Goal: Task Accomplishment & Management: Complete application form

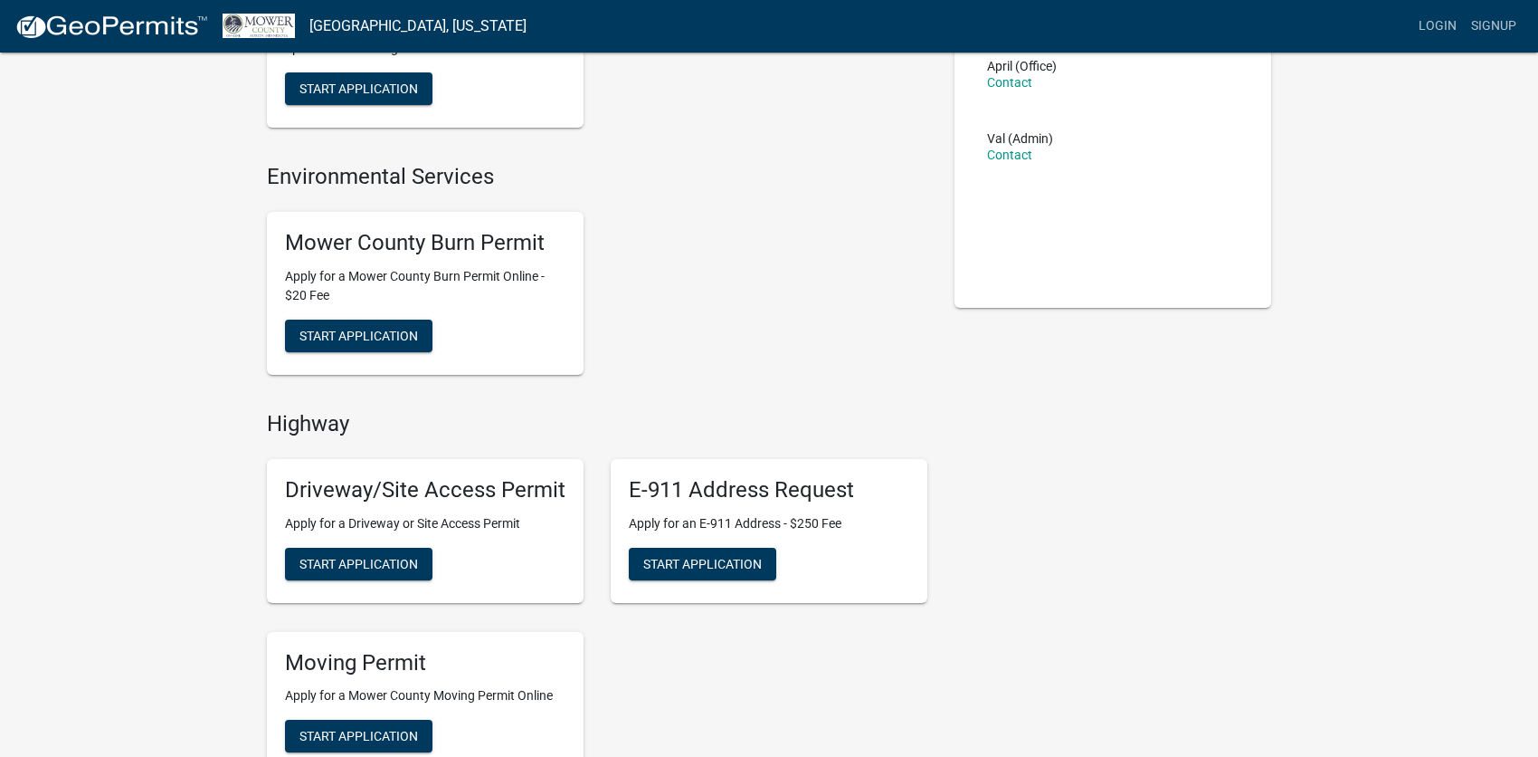
scroll to position [271, 0]
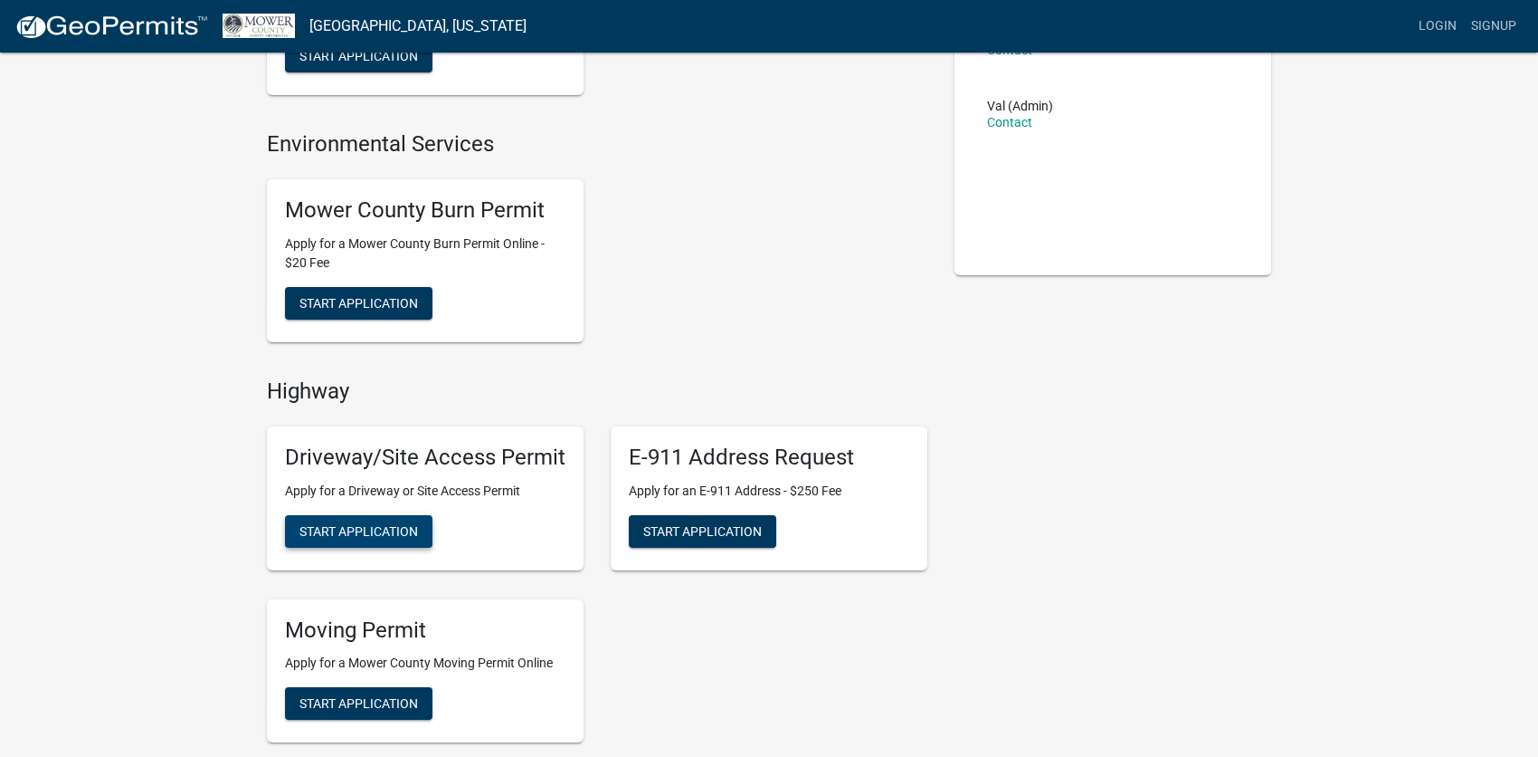
click at [346, 531] on span "Start Application" at bounding box center [359, 530] width 119 height 14
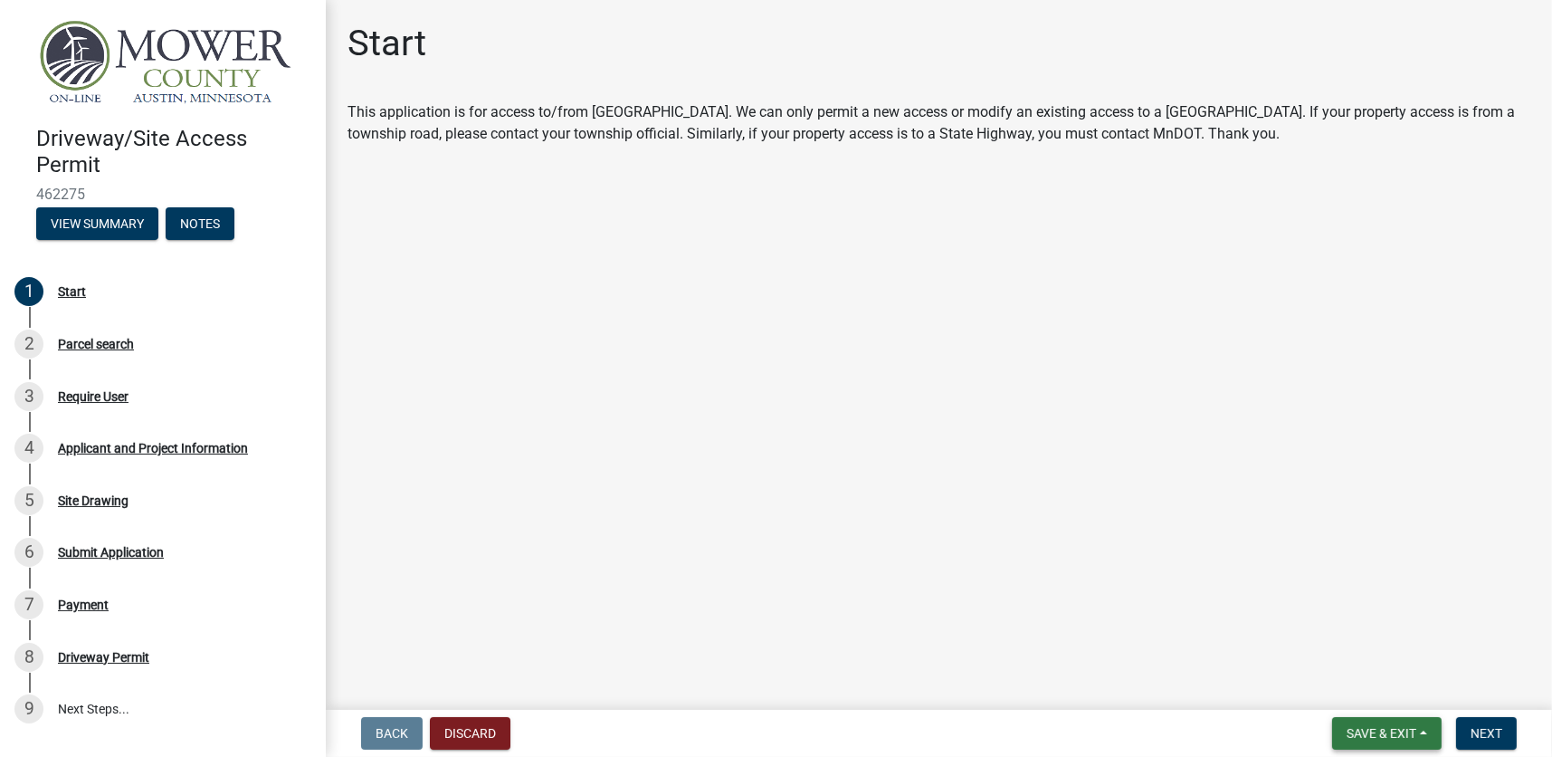
click at [1380, 726] on span "Save & Exit" at bounding box center [1382, 733] width 70 height 14
click at [1260, 606] on main "Start This application is for access to/from [GEOGRAPHIC_DATA]. We can only per…" at bounding box center [939, 351] width 1226 height 702
click at [1477, 728] on span "Next" at bounding box center [1487, 733] width 32 height 14
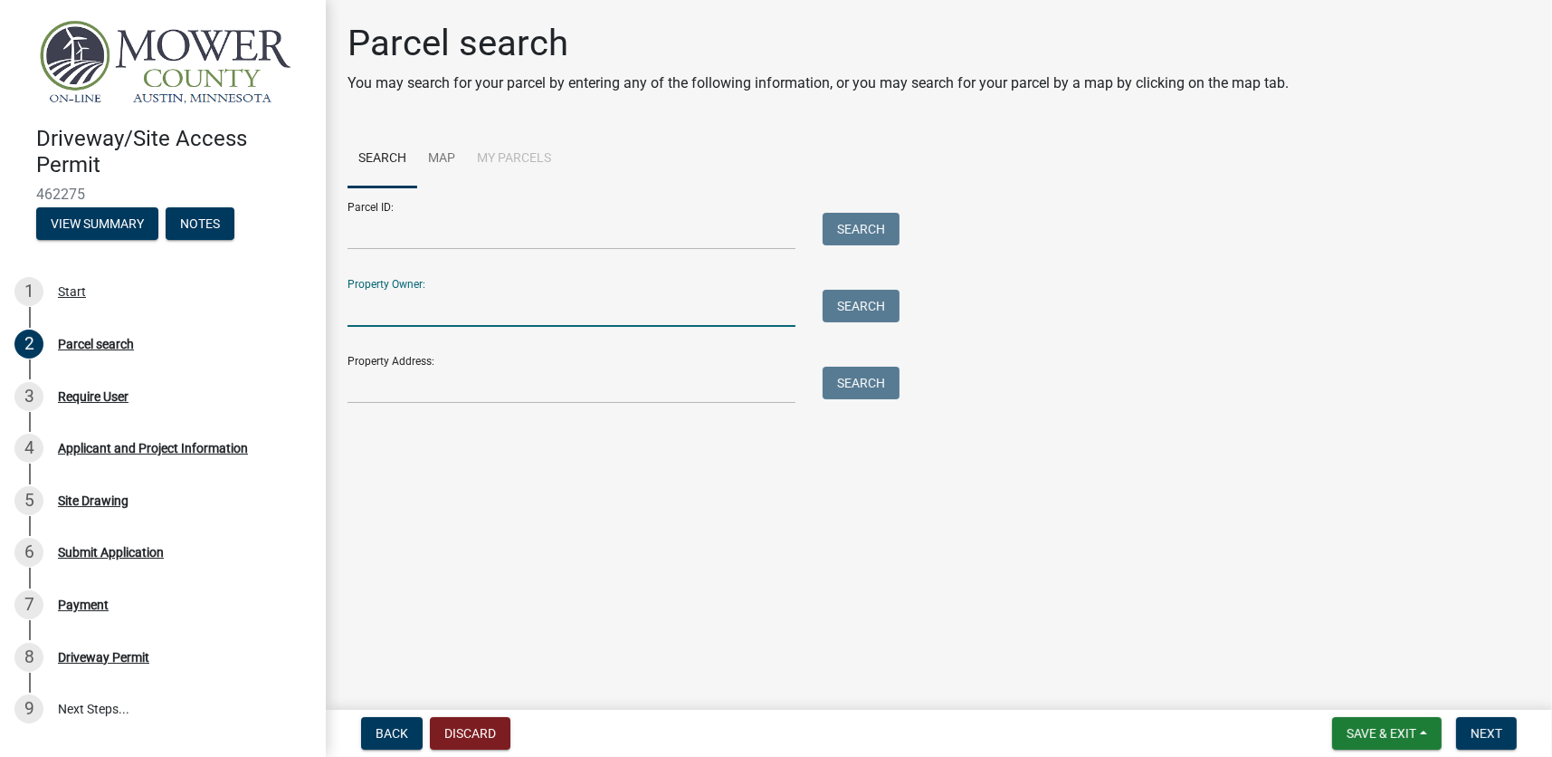
click at [463, 298] on input "Property Owner:" at bounding box center [572, 308] width 448 height 37
type input "[PERSON_NAME]"
click at [837, 313] on button "Search" at bounding box center [861, 306] width 77 height 33
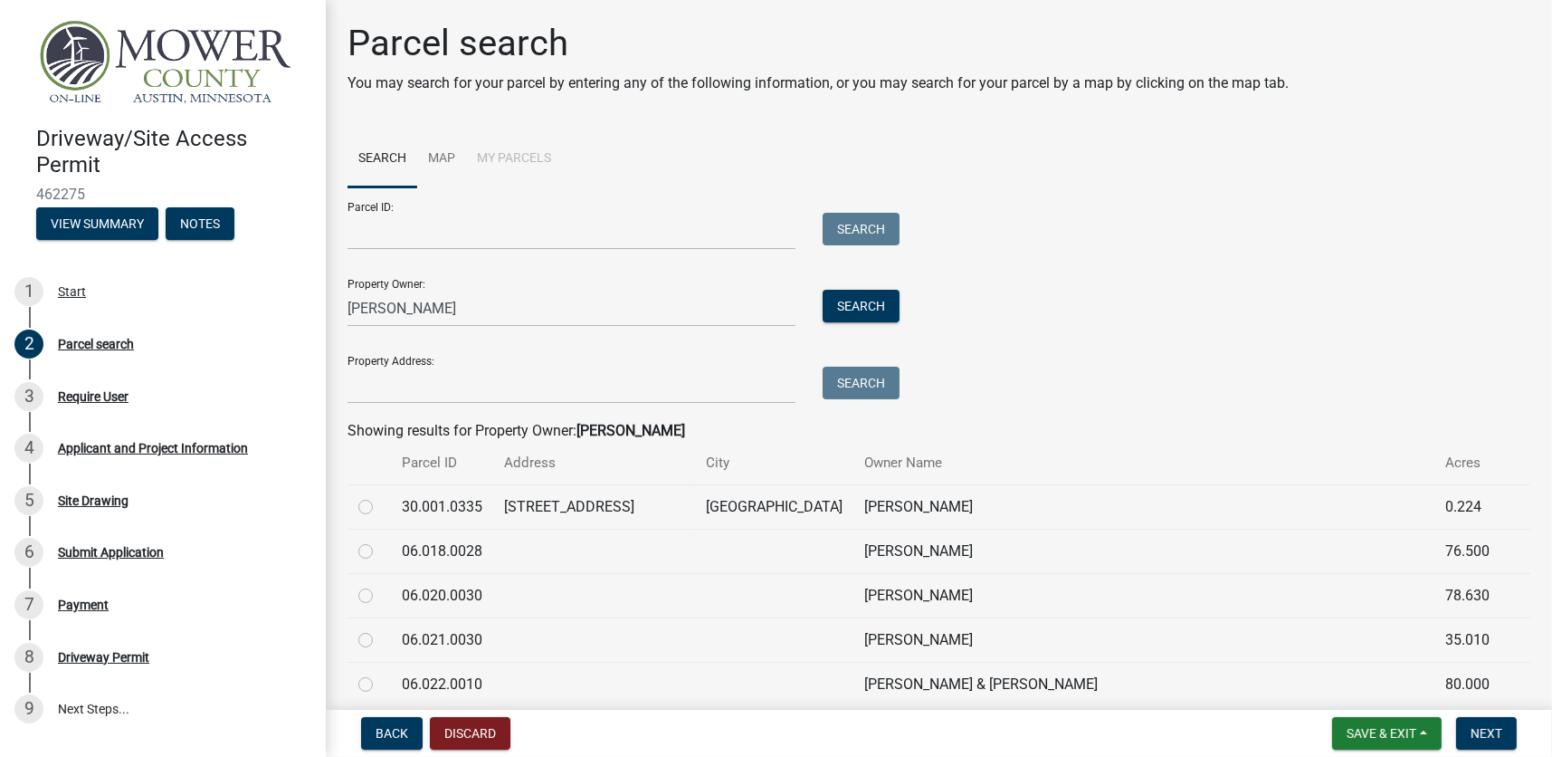
click at [380, 496] on label at bounding box center [380, 496] width 0 height 0
click at [380, 505] on input "radio" at bounding box center [386, 502] width 12 height 12
radio input "true"
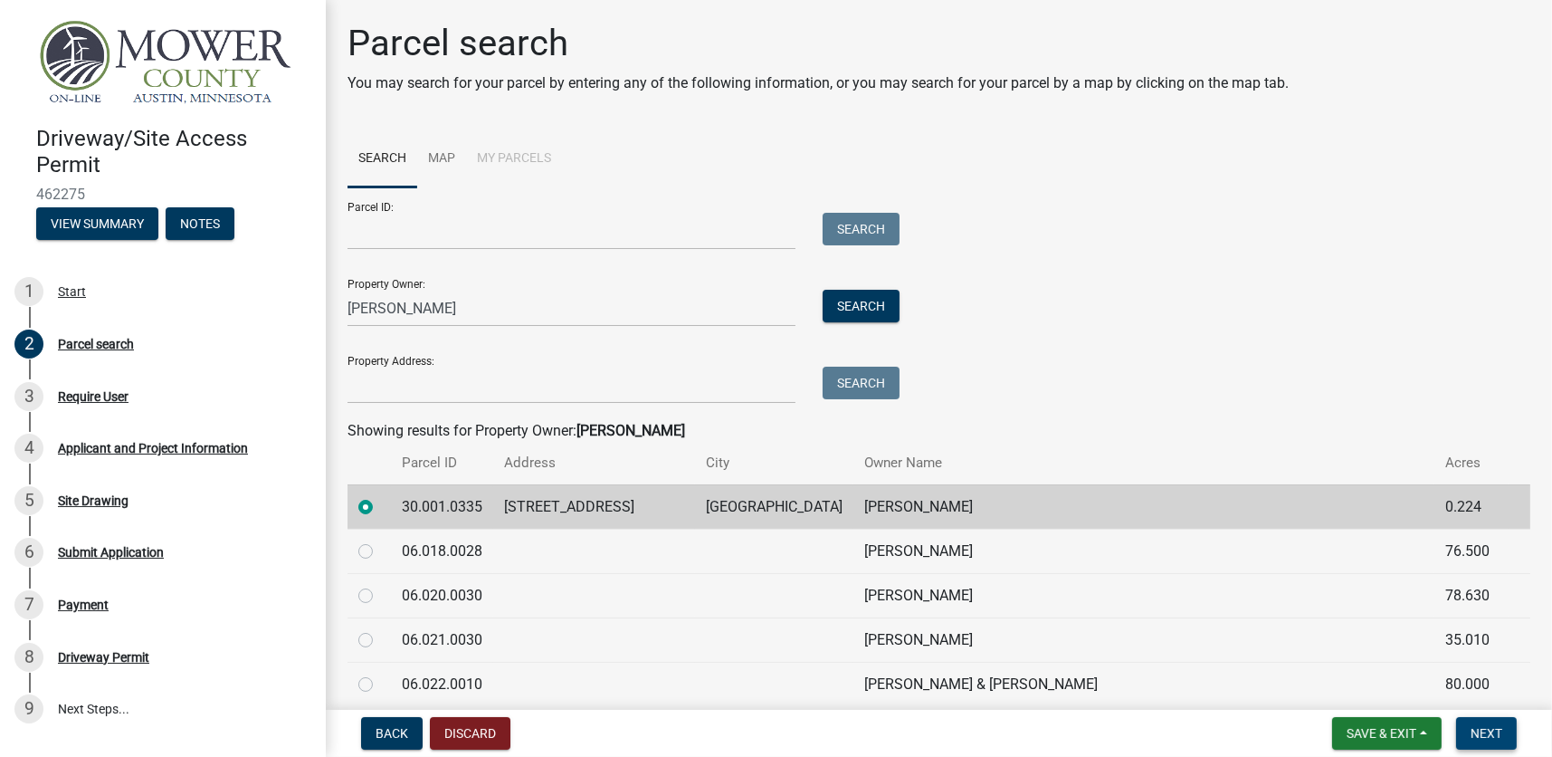
click at [1491, 735] on span "Next" at bounding box center [1487, 733] width 32 height 14
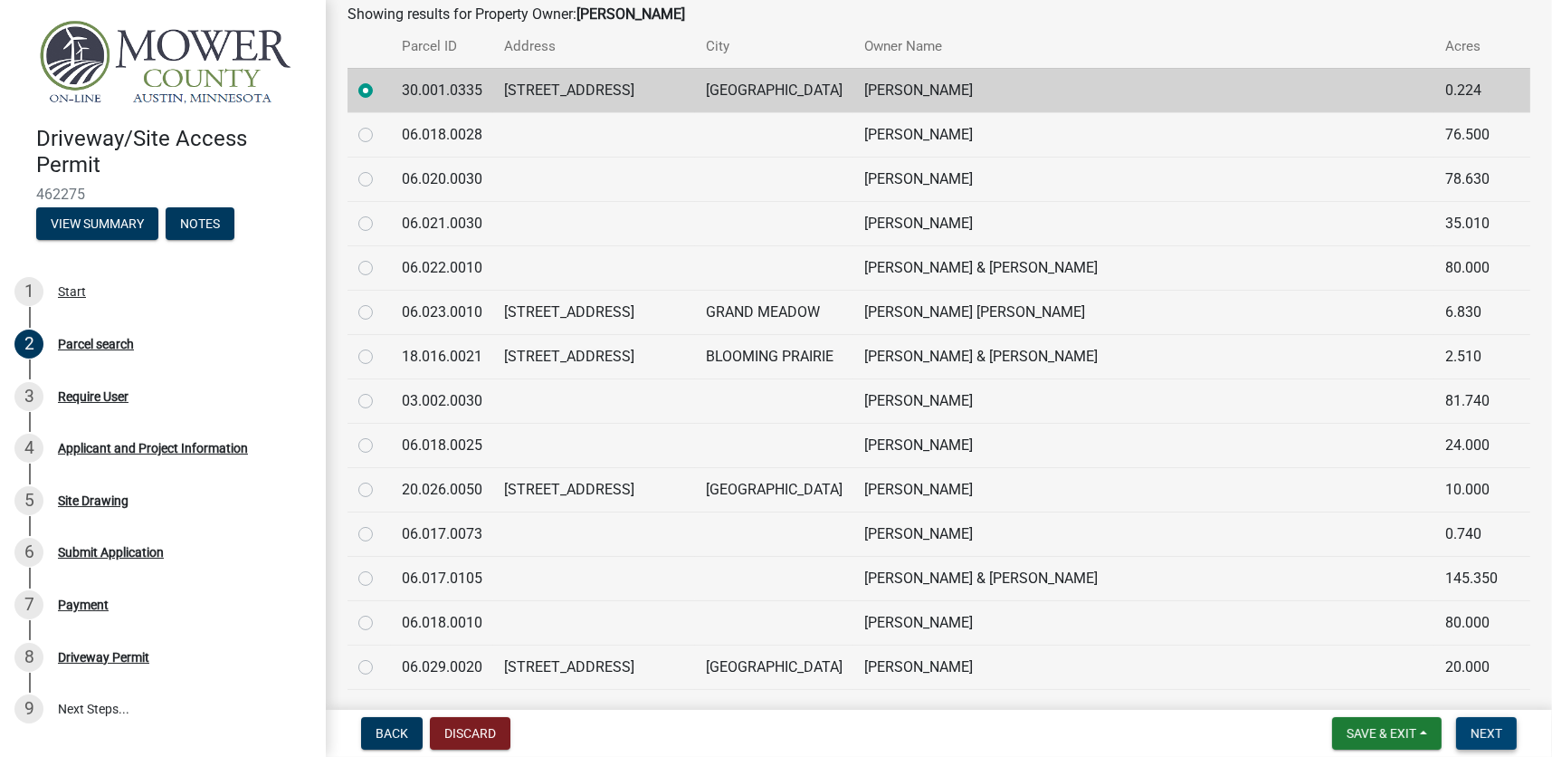
scroll to position [362, 0]
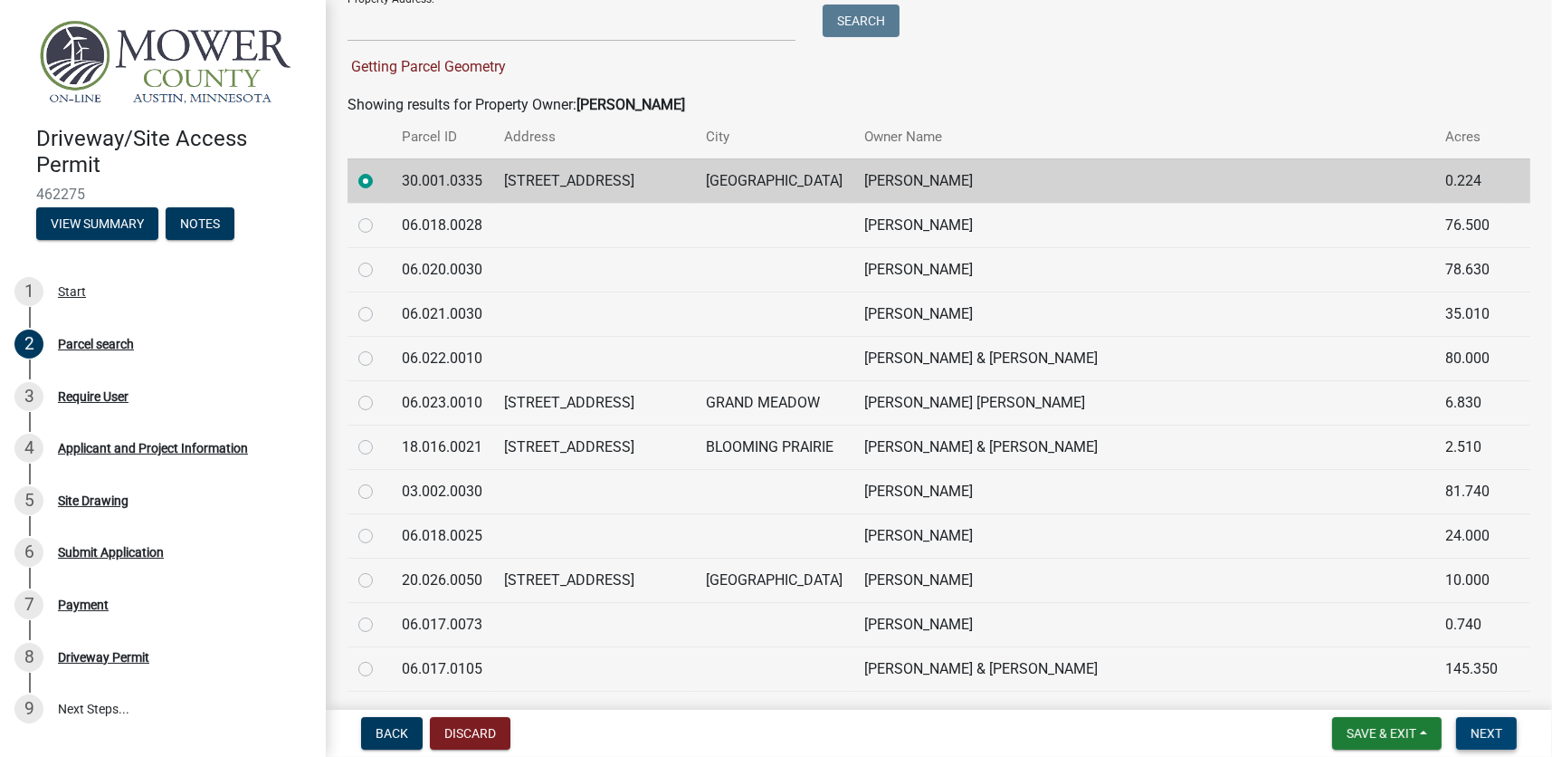
click at [1485, 742] on button "Next" at bounding box center [1486, 733] width 61 height 33
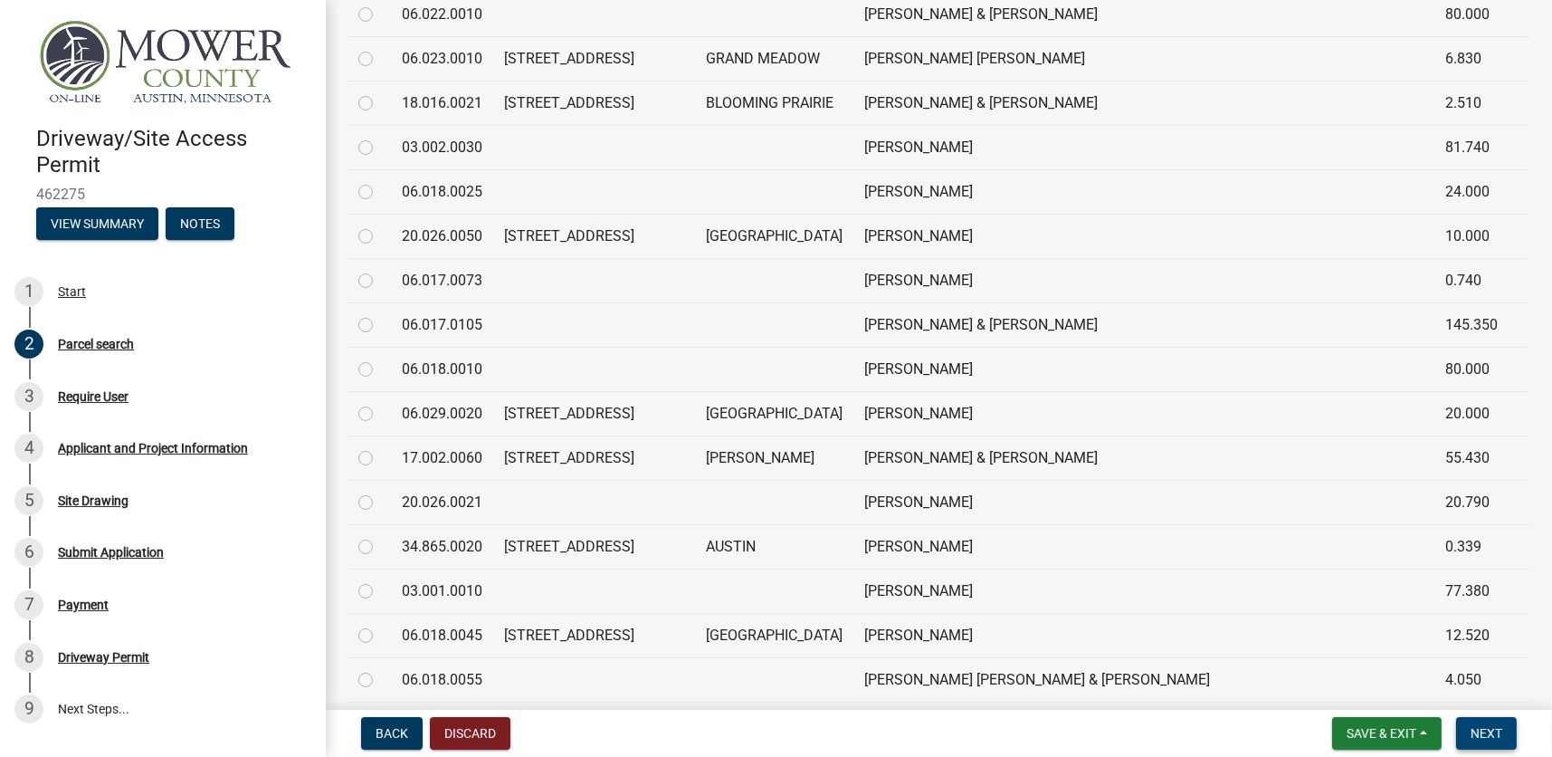
scroll to position [0, 0]
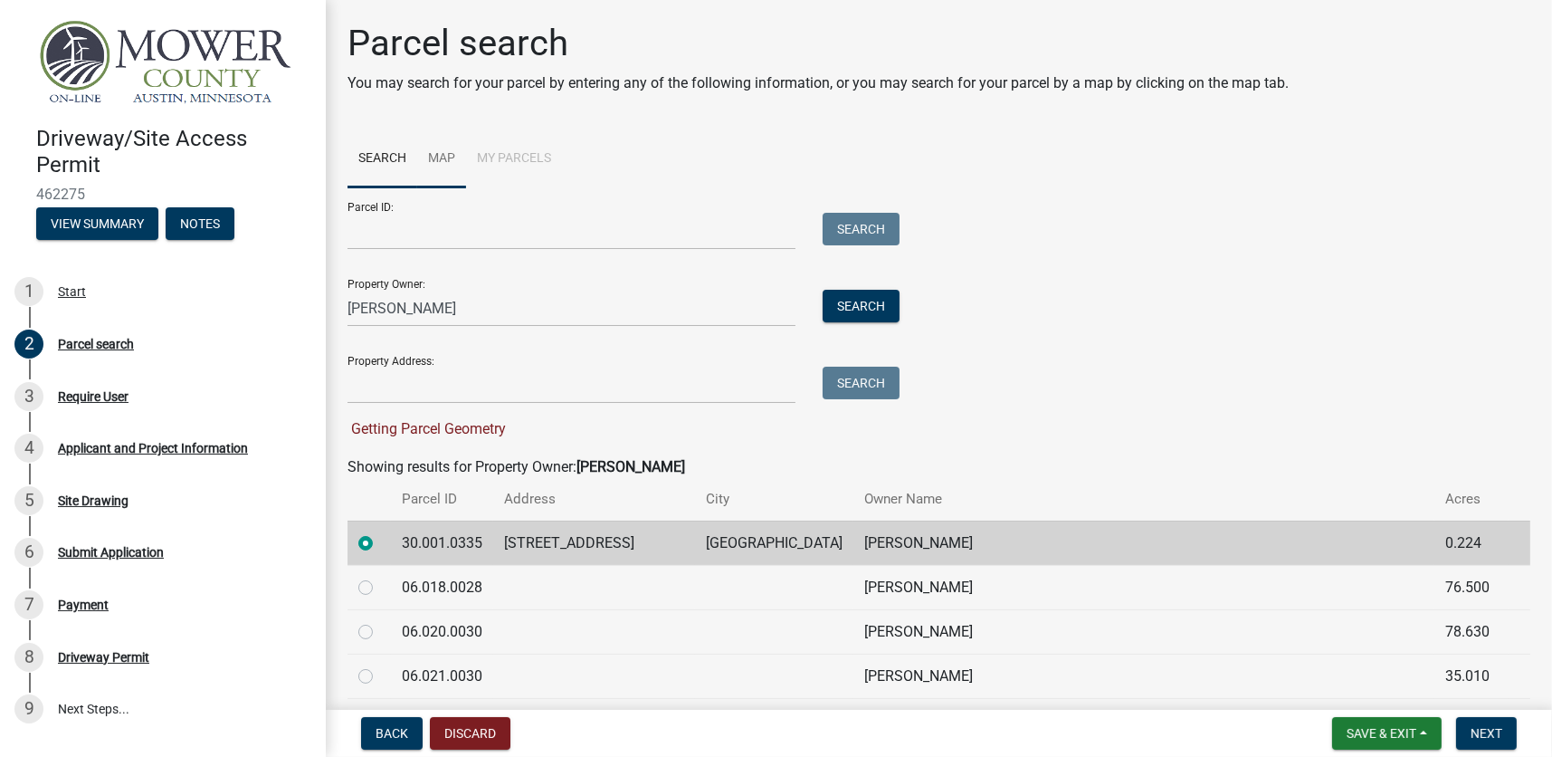
click at [435, 154] on link "Map" at bounding box center [441, 159] width 49 height 58
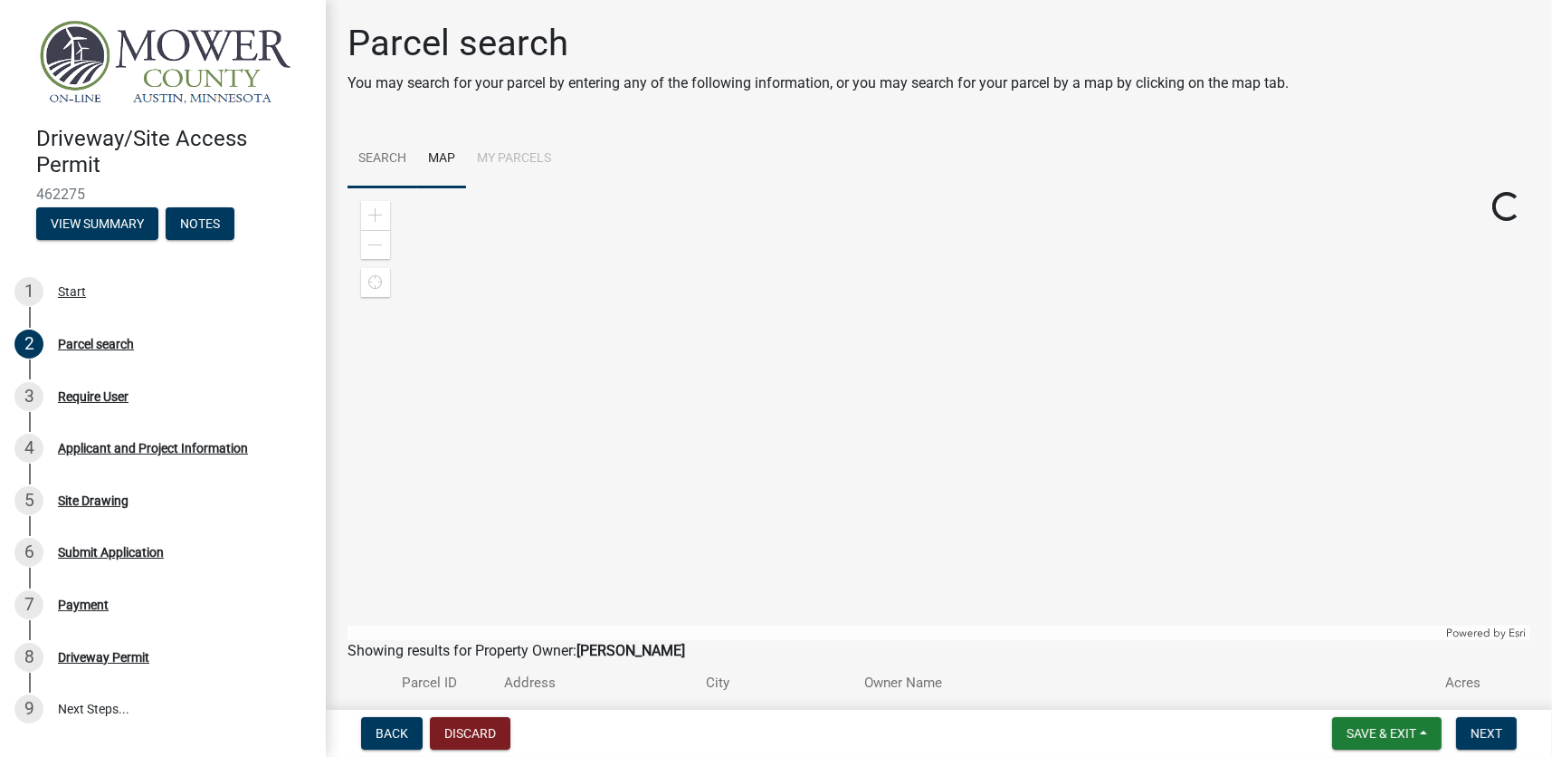
click at [392, 167] on link "Search" at bounding box center [383, 159] width 70 height 58
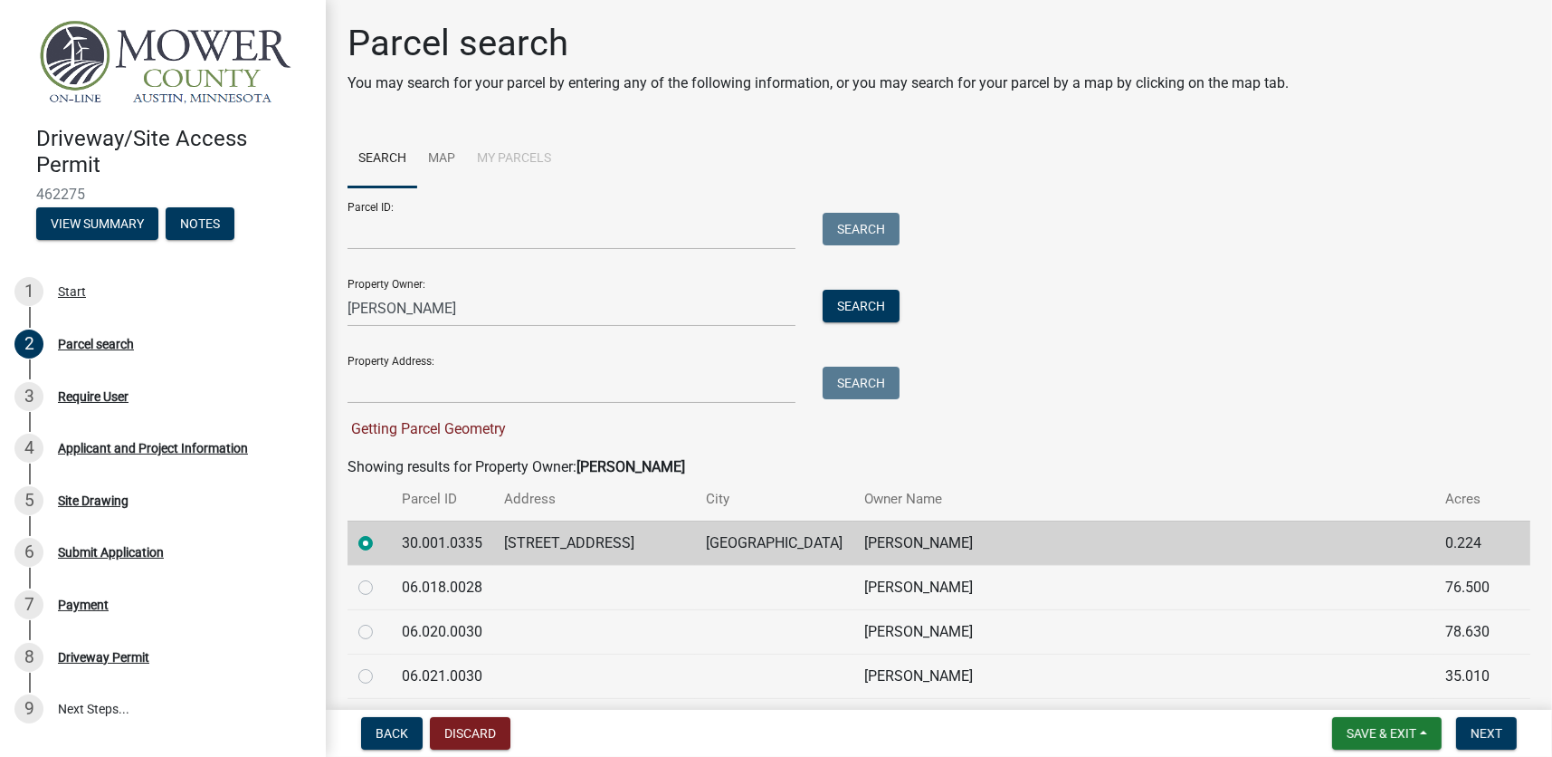
click at [444, 430] on span "Getting Parcel Geometry" at bounding box center [427, 428] width 158 height 17
click at [430, 547] on td "30.001.0335" at bounding box center [442, 542] width 102 height 44
copy td "30.001.0335"
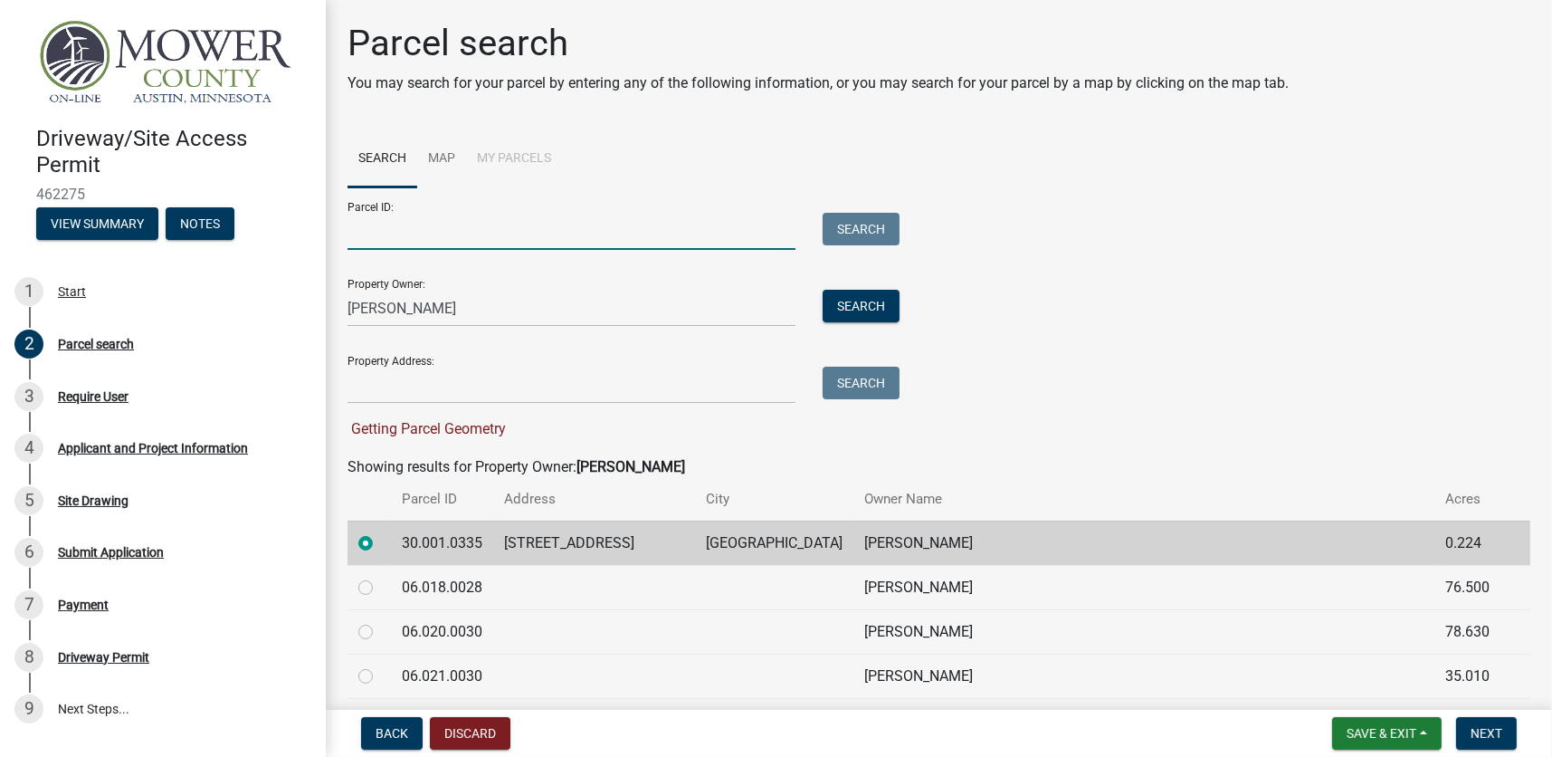
click at [443, 242] on input "Parcel ID:" at bounding box center [572, 231] width 448 height 37
paste input "30.001.0335"
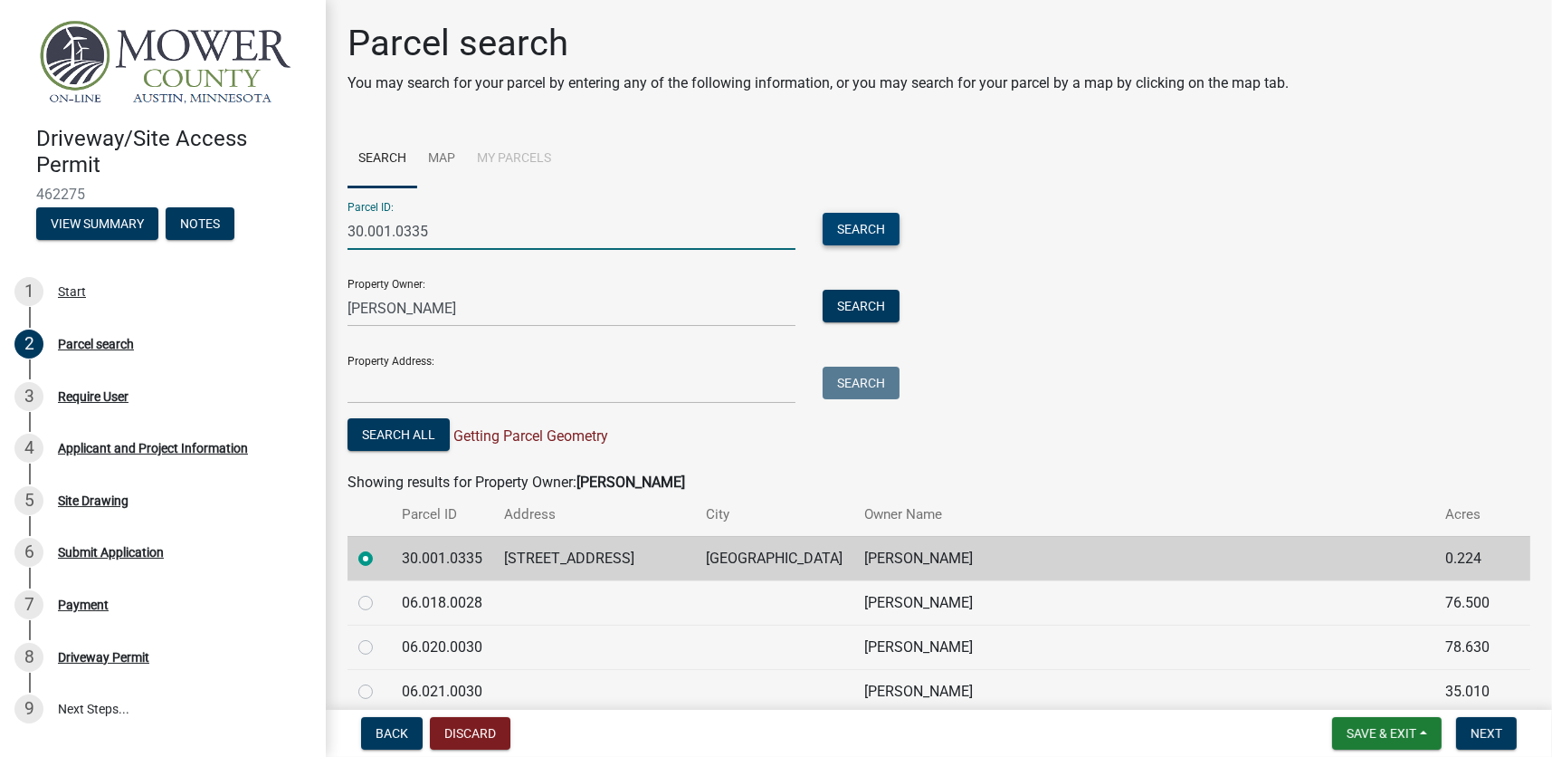
type input "30.001.0335"
click at [862, 230] on button "Search" at bounding box center [861, 229] width 77 height 33
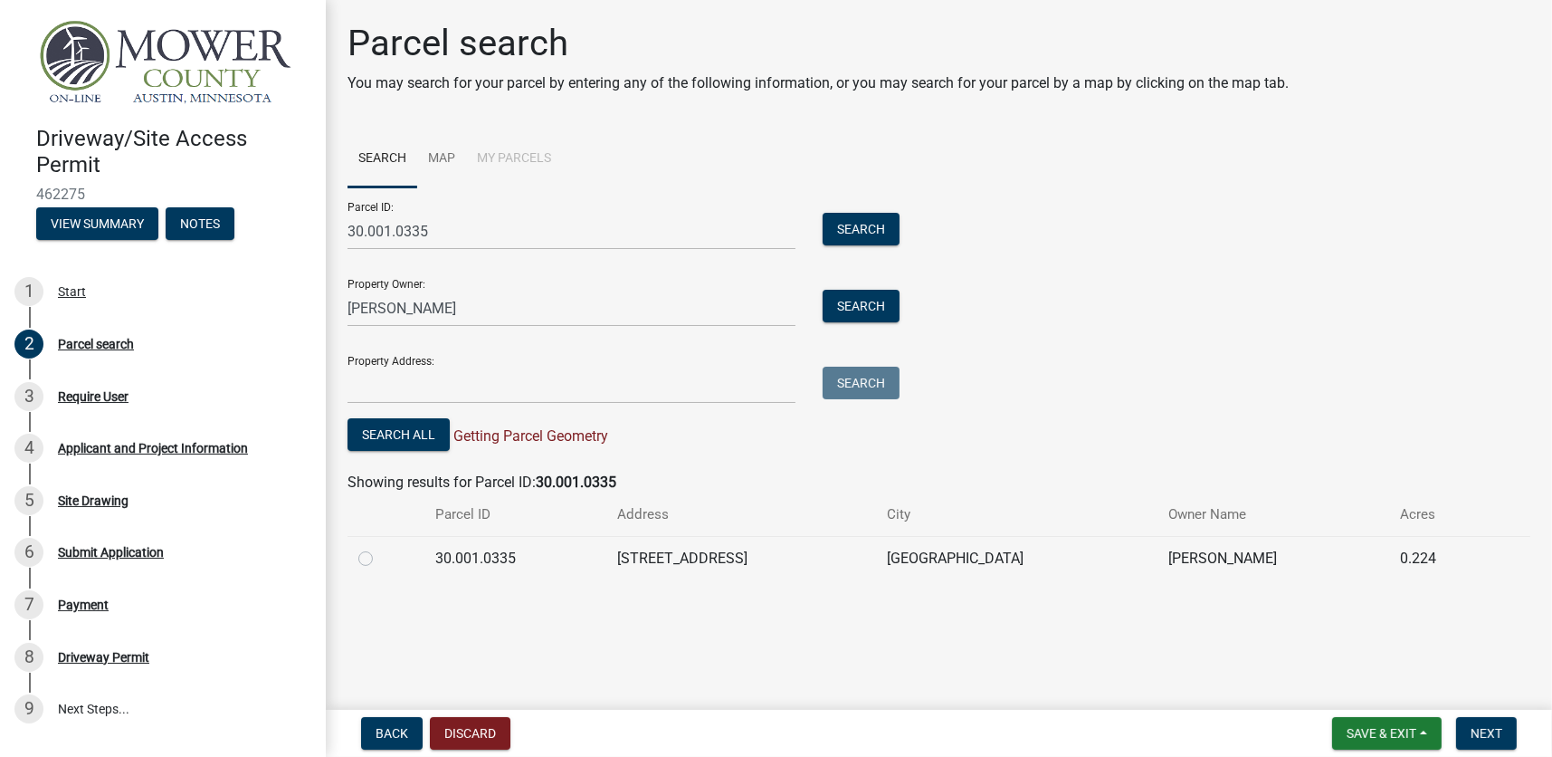
click at [380, 548] on label at bounding box center [380, 548] width 0 height 0
click at [380, 559] on input "radio" at bounding box center [386, 554] width 12 height 12
radio input "true"
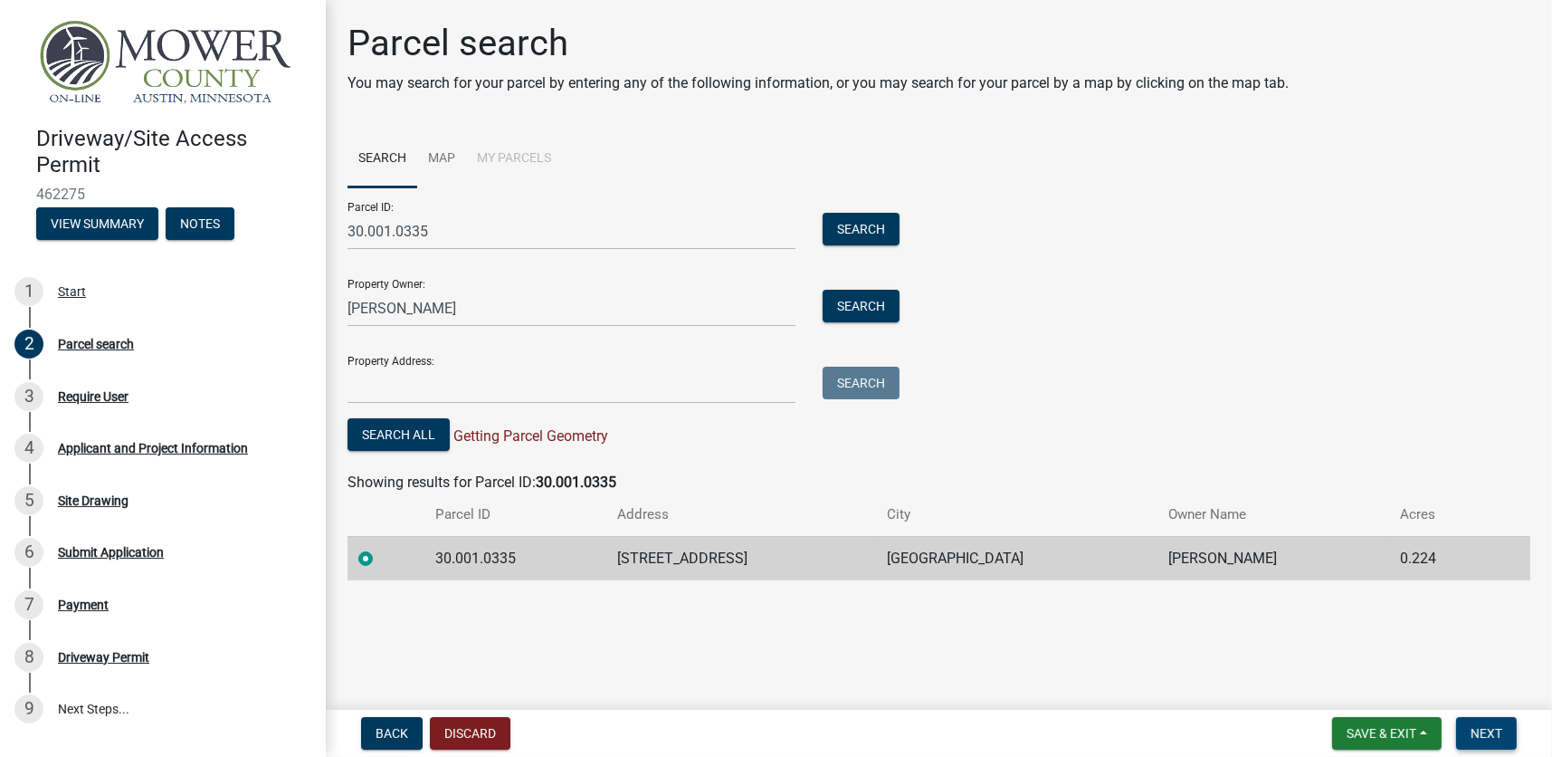
click at [1490, 737] on span "Next" at bounding box center [1487, 733] width 32 height 14
click at [1494, 733] on span "Next" at bounding box center [1487, 733] width 32 height 14
